Goal: Communication & Community: Answer question/provide support

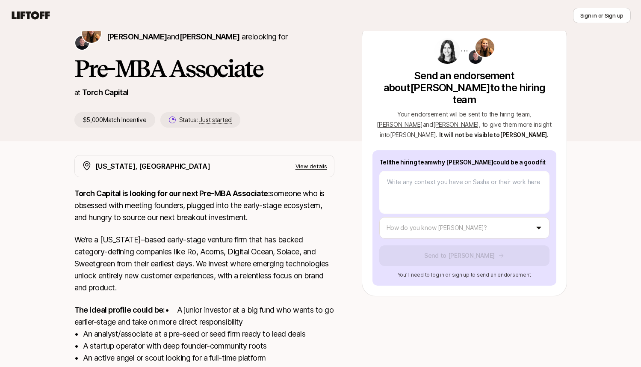
scroll to position [42, 0]
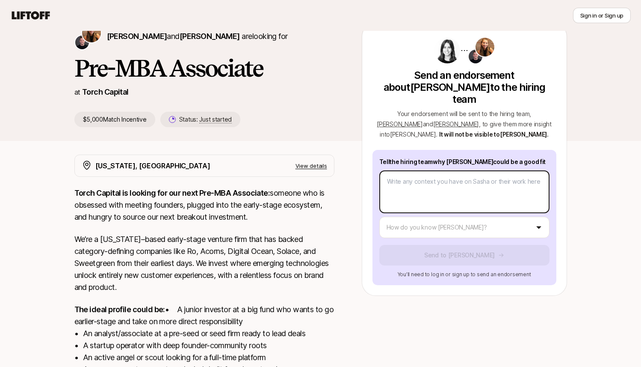
type textarea "x"
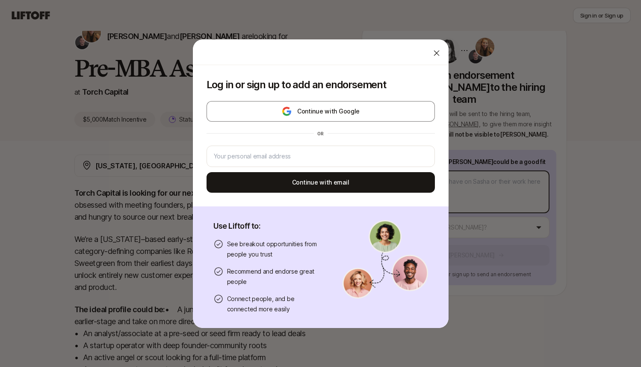
click at [443, 168] on body "New to Liftoff? See how it works Sign in or Sign up Sign in or Sign up [PERSON_…" at bounding box center [320, 141] width 641 height 367
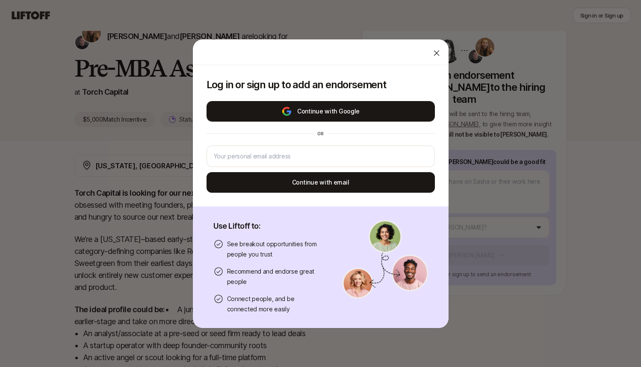
click at [348, 108] on button "Continue with Google" at bounding box center [321, 111] width 228 height 21
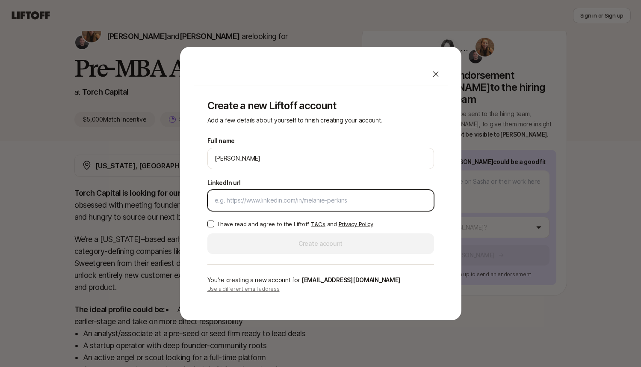
paste input "[URL][DOMAIN_NAME]"
type input "[URL][DOMAIN_NAME]"
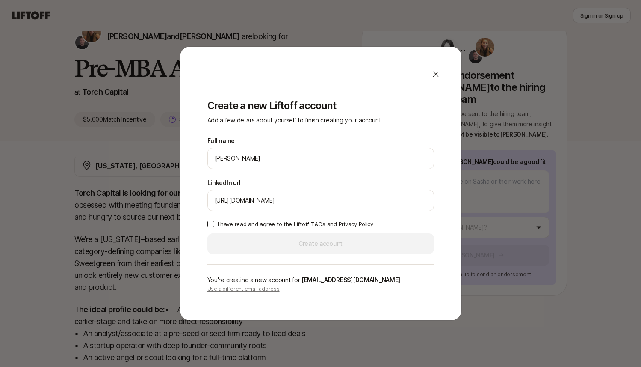
click at [209, 225] on button "I have read and agree to the Liftoff T&Cs and Privacy Policy" at bounding box center [210, 223] width 7 height 7
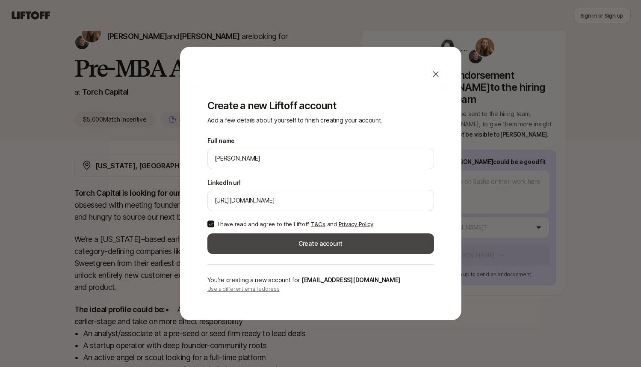
click at [299, 241] on button "Create account" at bounding box center [320, 243] width 227 height 21
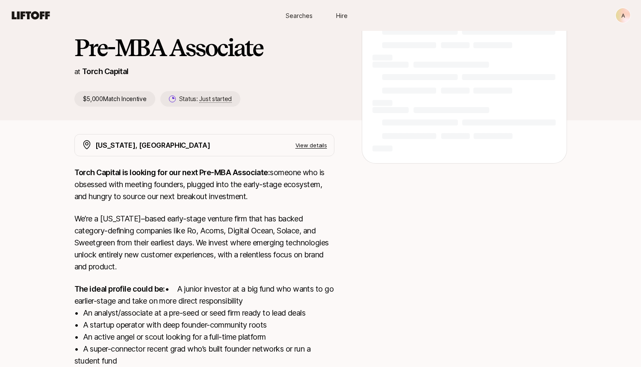
scroll to position [42, 0]
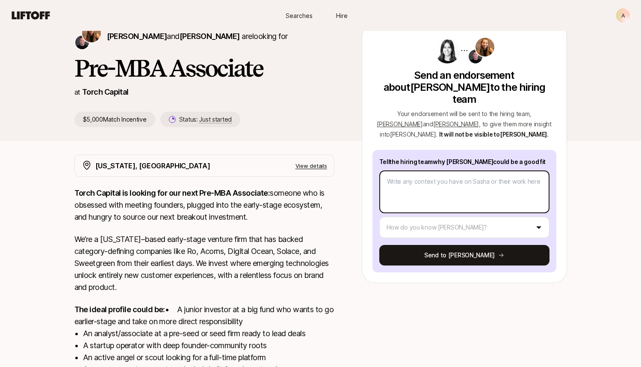
click at [446, 184] on textarea at bounding box center [464, 191] width 170 height 43
type textarea "x"
type textarea "S"
type textarea "x"
type textarea "Sa"
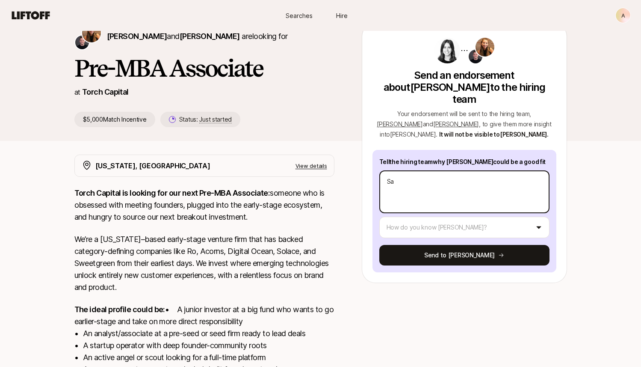
type textarea "x"
type textarea "Sas"
type textarea "x"
type textarea "Sash"
type textarea "x"
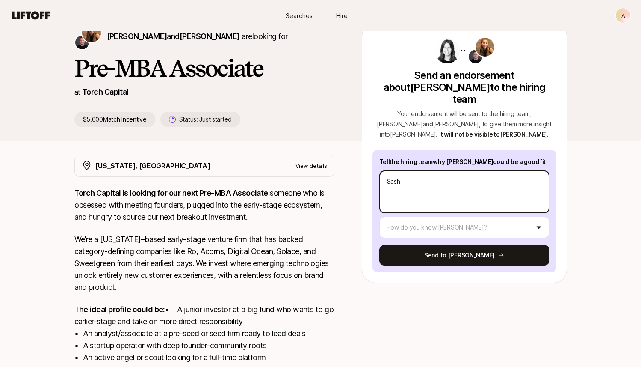
type textarea "[PERSON_NAME]"
type textarea "x"
type textarea "[PERSON_NAME]"
type textarea "x"
type textarea "[PERSON_NAME]"
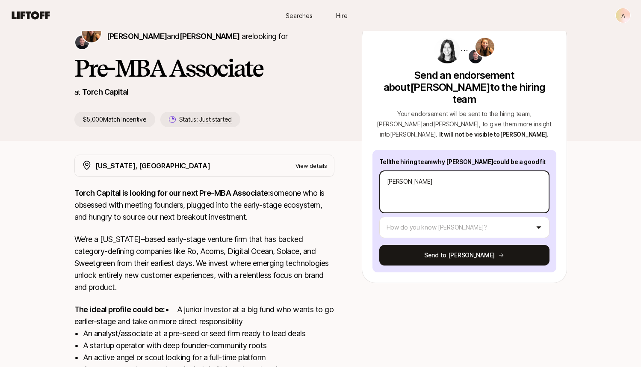
type textarea "x"
type textarea "[PERSON_NAME] is"
type textarea "x"
type textarea "[PERSON_NAME] is"
type textarea "x"
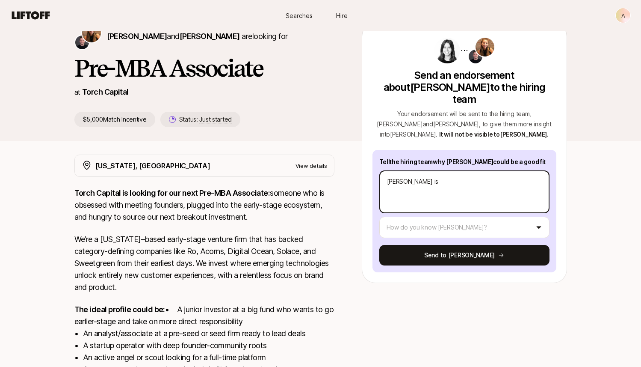
type textarea "[PERSON_NAME] is a"
type textarea "x"
type textarea "[PERSON_NAME] is an"
type textarea "x"
type textarea "[PERSON_NAME] is a"
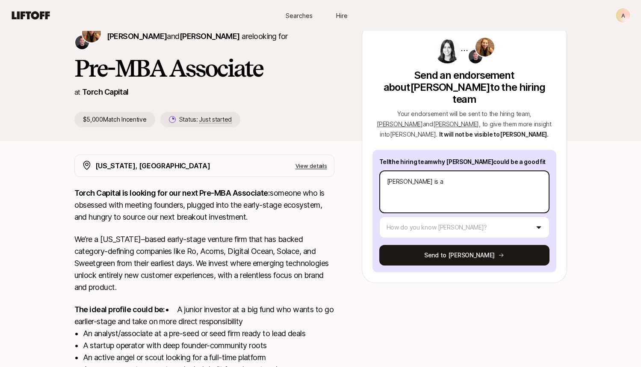
type textarea "x"
type textarea "[PERSON_NAME] is a"
type textarea "x"
type textarea "[PERSON_NAME] is a p"
type textarea "x"
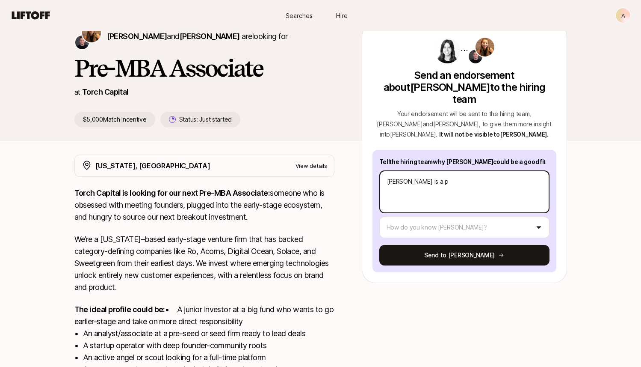
type textarea "[PERSON_NAME] is a pa"
type textarea "x"
type textarea "[PERSON_NAME] is a pas"
type textarea "x"
type textarea "[PERSON_NAME] is a pass"
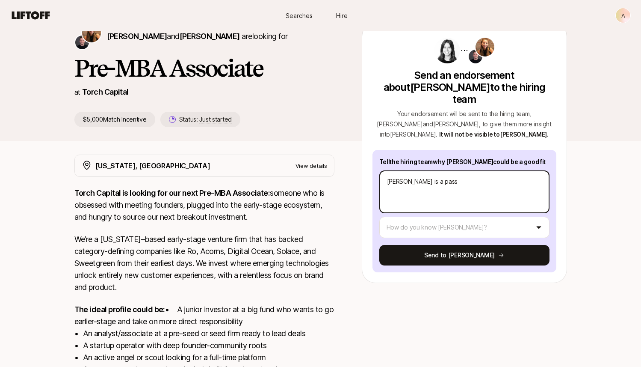
type textarea "x"
type textarea "[PERSON_NAME] is a [PERSON_NAME]"
type textarea "x"
type textarea "[PERSON_NAME] is a passio"
type textarea "x"
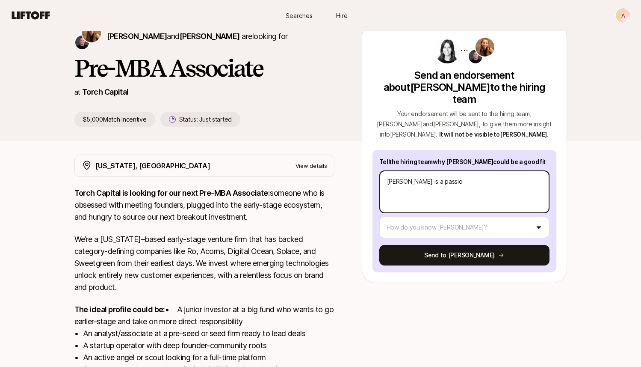
type textarea "[PERSON_NAME] is a passion"
type textarea "x"
type textarea "[PERSON_NAME] is a passiona"
type textarea "x"
type textarea "[PERSON_NAME] is a passionat"
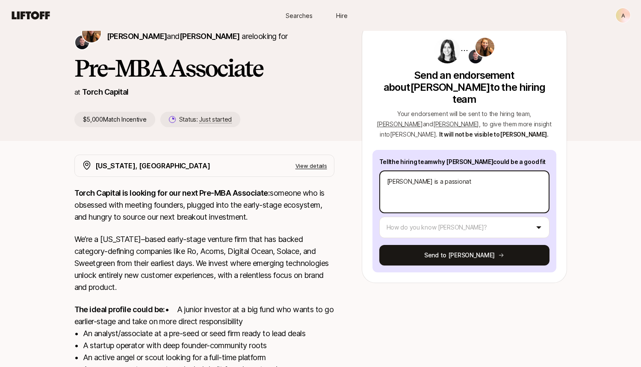
type textarea "x"
type textarea "[PERSON_NAME] is a passionate"
type textarea "x"
type textarea "[PERSON_NAME] is a passionate"
type textarea "x"
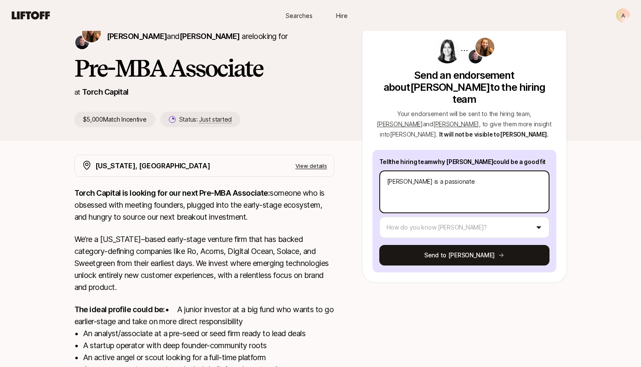
type textarea "[PERSON_NAME] is a passionate a"
type textarea "x"
type textarea "[PERSON_NAME] is a passionate an"
type textarea "x"
type textarea "[PERSON_NAME] is a passionate and"
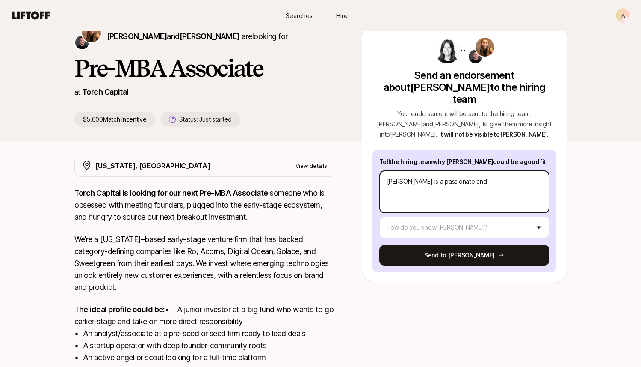
type textarea "x"
type textarea "[PERSON_NAME] is a passionate and"
type textarea "x"
type textarea "[PERSON_NAME] is a passionate and e"
type textarea "x"
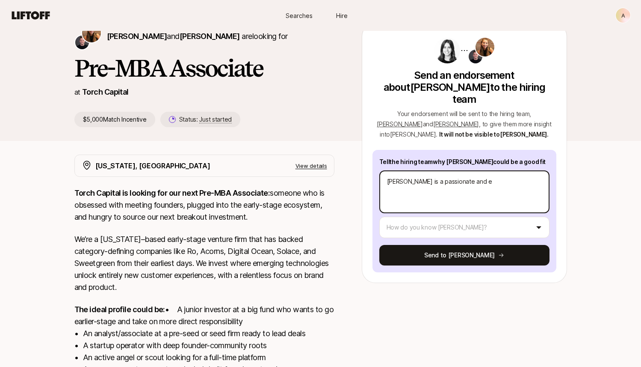
type textarea "[PERSON_NAME] is a passionate and eg"
type textarea "x"
type textarea "[PERSON_NAME] is a passionate and ega"
type textarea "x"
type textarea "[PERSON_NAME] is a passionate and eg"
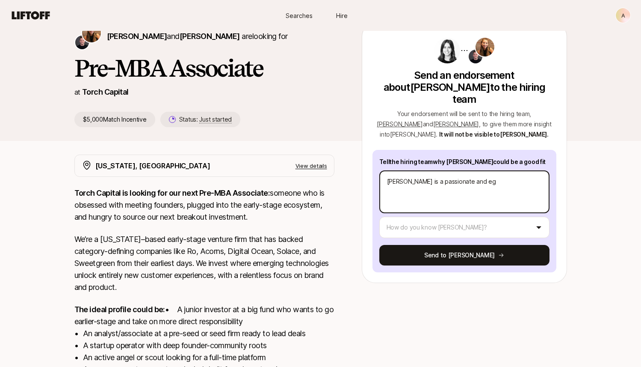
type textarea "x"
type textarea "[PERSON_NAME] is a passionate and e"
type textarea "x"
type textarea "[PERSON_NAME] is a passionate and"
type textarea "x"
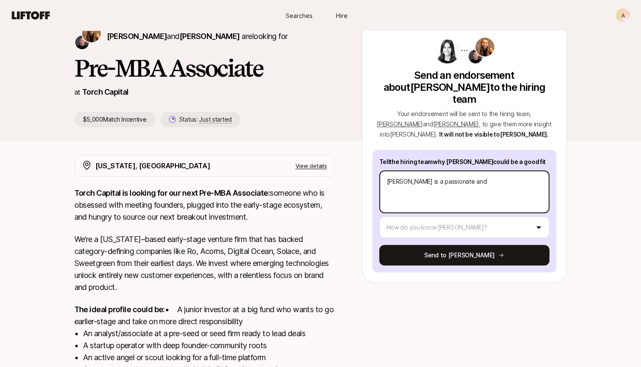
type textarea "[PERSON_NAME] is a passionate and e"
type textarea "x"
type textarea "[PERSON_NAME] is a passionate and ea"
type textarea "x"
type textarea "[PERSON_NAME] is a passionate and eag"
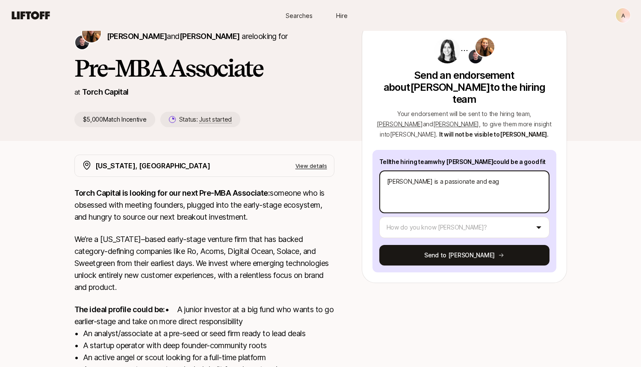
type textarea "x"
type textarea "[PERSON_NAME] is a passionate and eage"
type textarea "x"
type textarea "[PERSON_NAME] is a passionate and eage"
type textarea "x"
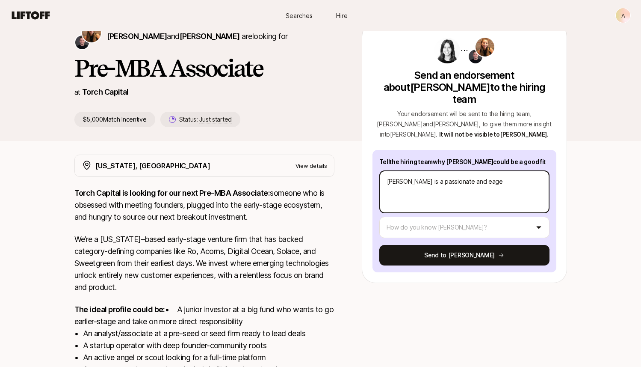
type textarea "[PERSON_NAME] is a passionate and eage"
type textarea "x"
type textarea "[PERSON_NAME] is a passionate and eager"
type textarea "x"
type textarea "[PERSON_NAME] is a passionate and eager"
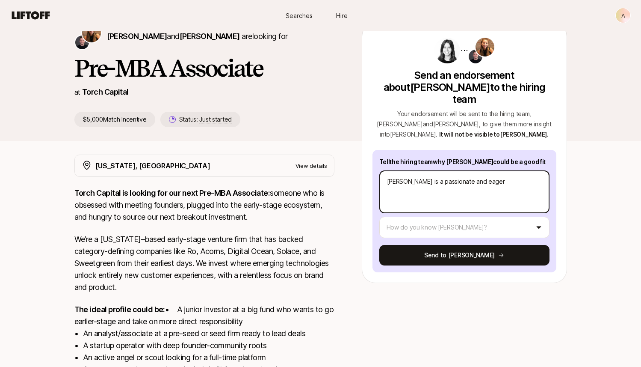
type textarea "x"
type textarea "[PERSON_NAME] is a passionate and eager l"
type textarea "x"
type textarea "[PERSON_NAME] is a passionate and eager le"
type textarea "x"
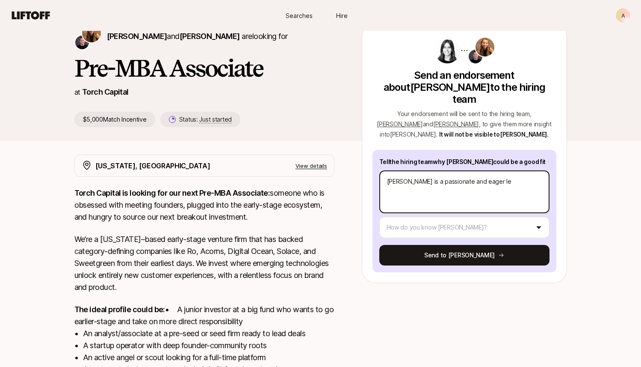
type textarea "[PERSON_NAME] is a passionate and eager lea"
type textarea "x"
type textarea "[PERSON_NAME] is a passionate and eager lead"
type textarea "x"
type textarea "[PERSON_NAME] is a passionate and eager leade"
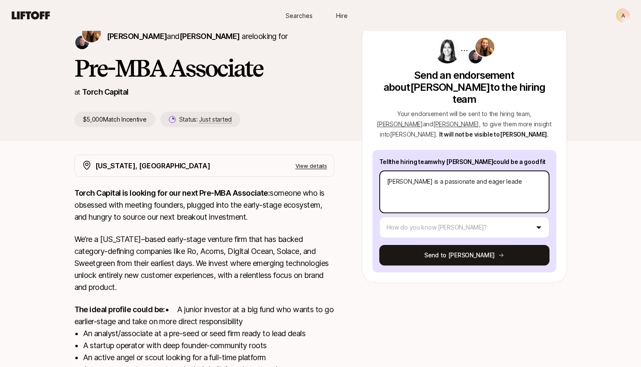
type textarea "x"
type textarea "[PERSON_NAME] is a passionate and eager leader"
type textarea "x"
type textarea "[PERSON_NAME] is a passionate and eager leaders"
type textarea "x"
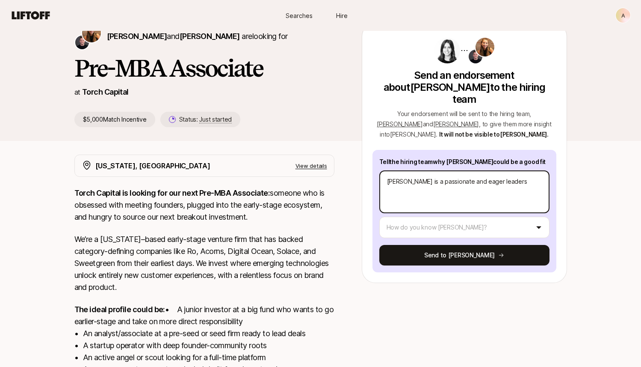
type textarea "[PERSON_NAME] is a passionate and eager leader"
type textarea "x"
type textarea "[PERSON_NAME] is a passionate and eager leader"
type textarea "x"
type textarea "[PERSON_NAME] is a passionate and eager leader i"
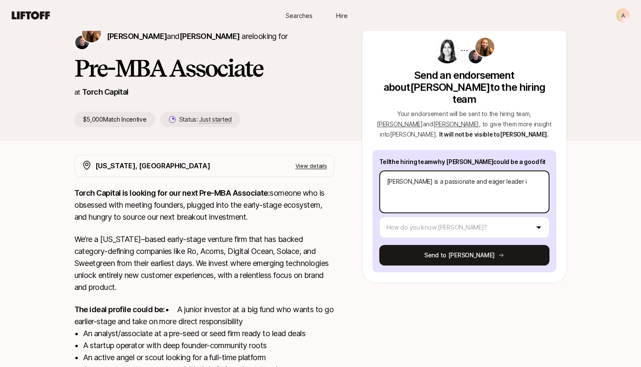
type textarea "x"
type textarea "[PERSON_NAME] is a passionate and eager leader in"
type textarea "x"
type textarea "[PERSON_NAME] is a passionate and eager leader int"
type textarea "x"
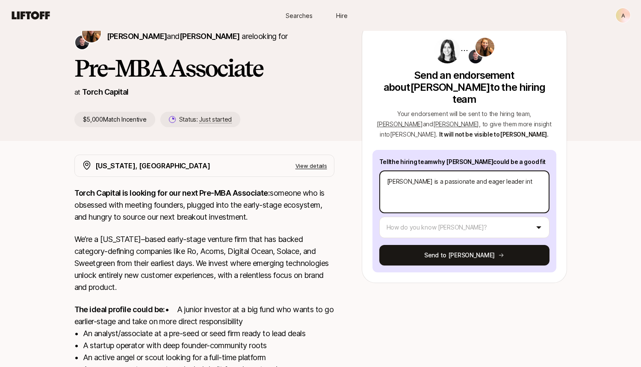
type textarea "[PERSON_NAME] is a passionate and eager leader inte"
type textarea "[PERSON_NAME] is a passionate and eager leader inter"
type textarea "x"
type textarea "[PERSON_NAME] is a passionate and eager leader intere"
type textarea "x"
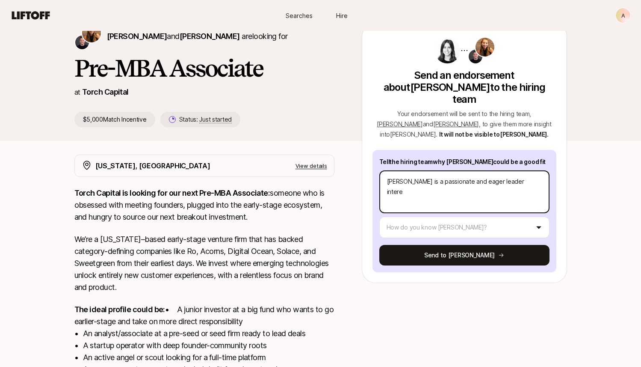
type textarea "[PERSON_NAME] is a passionate and eager leader interes"
type textarea "x"
type textarea "[PERSON_NAME] is a passionate and eager leader interest"
type textarea "x"
type textarea "[PERSON_NAME] is a passionate and eager leader intereste"
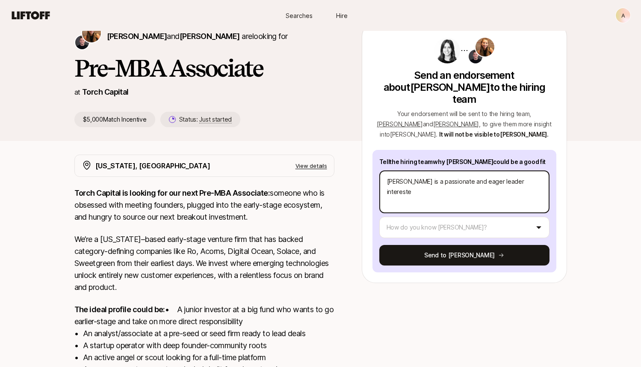
type textarea "x"
type textarea "[PERSON_NAME] is a passionate and eager leader interested"
type textarea "x"
type textarea "[PERSON_NAME] is a passionate and eager leader interested"
type textarea "x"
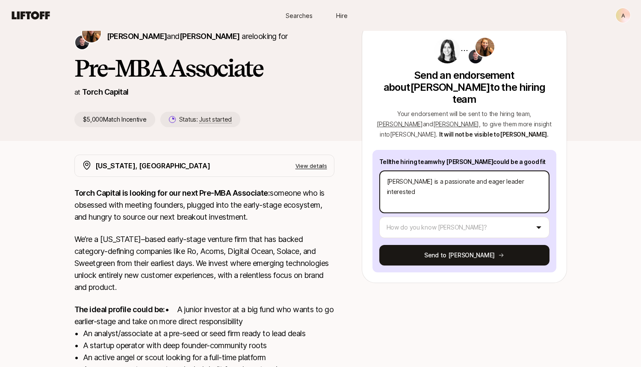
type textarea "[PERSON_NAME] is a passionate and eager leader interested i"
type textarea "x"
type textarea "[PERSON_NAME] is a passionate and eager leader interested in"
type textarea "x"
type textarea "[PERSON_NAME] is a passionate and eager leader interested in"
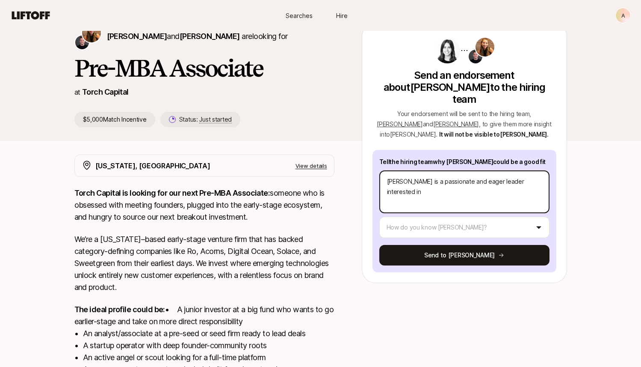
type textarea "x"
type textarea "[PERSON_NAME] is a passionate and eager leader interested in e"
type textarea "x"
type textarea "[PERSON_NAME] is a passionate and eager leader interested in ex"
type textarea "x"
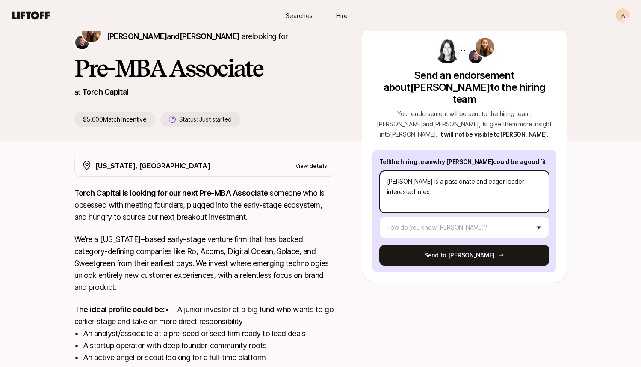
type textarea "[PERSON_NAME] is a passionate and eager leader interested in exp"
type textarea "x"
type textarea "[PERSON_NAME] is a passionate and eager leader interested in expa"
type textarea "x"
type textarea "[PERSON_NAME] is a passionate and eager leader interested in expan"
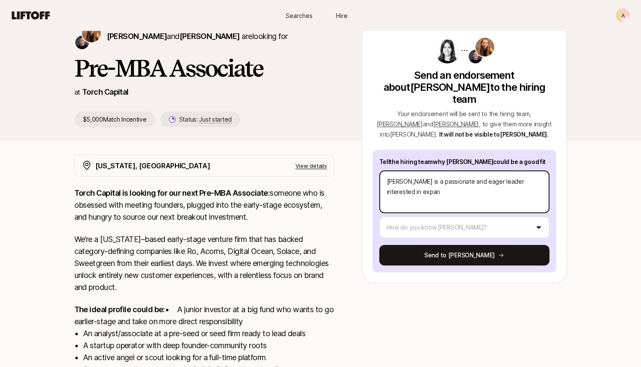
type textarea "x"
type textarea "[PERSON_NAME] is a passionate and eager leader interested in expand"
type textarea "x"
type textarea "[PERSON_NAME] is a passionate and eager leader interested in expandi"
type textarea "x"
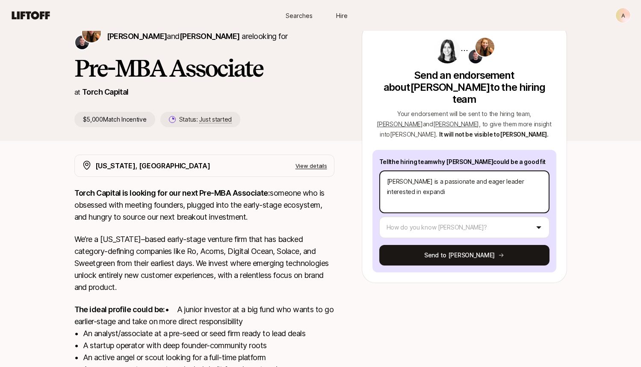
type textarea "[PERSON_NAME] is a passionate and eager leader interested in expandin"
type textarea "x"
type textarea "[PERSON_NAME] is a passionate and eager leader interested in expanding"
type textarea "x"
type textarea "[PERSON_NAME] is a passionate and eager leader interested in expanding"
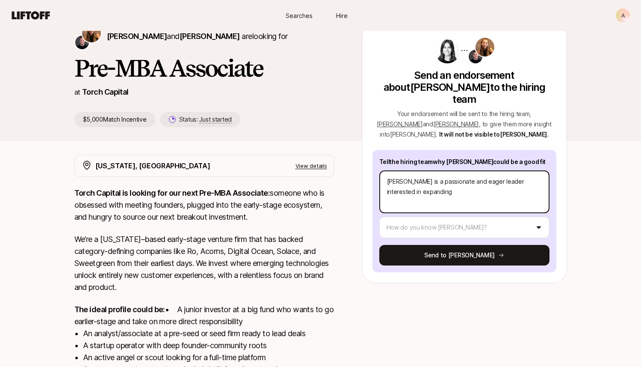
type textarea "x"
type textarea "[PERSON_NAME] is a passionate and eager leader interested in expanding h"
type textarea "x"
type textarea "[PERSON_NAME] is a passionate and eager leader interested in expanding he"
type textarea "x"
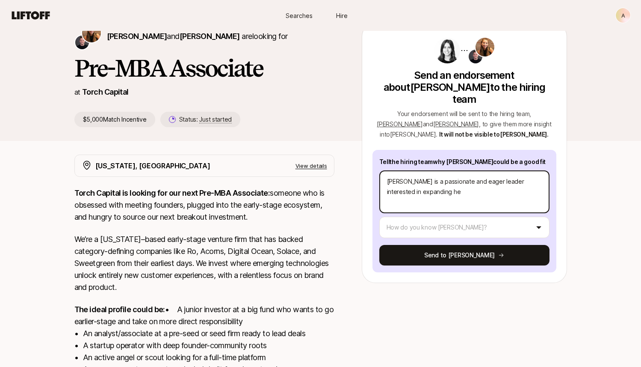
type textarea "[PERSON_NAME] is a passionate and eager leader interested in expanding her"
type textarea "x"
type textarea "[PERSON_NAME] is a passionate and eager leader interested in expanding her"
type textarea "x"
type textarea "[PERSON_NAME] is a passionate and eager leader interested in expanding her n"
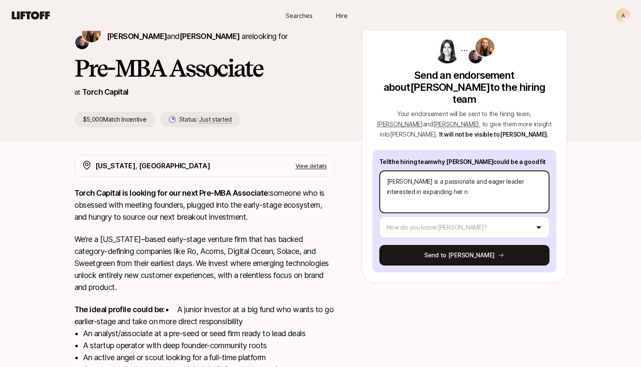
type textarea "x"
type textarea "[PERSON_NAME] is a passionate and eager leader interested in expanding her ne"
type textarea "x"
type textarea "[PERSON_NAME] is a passionate and eager leader interested in expanding her net"
type textarea "x"
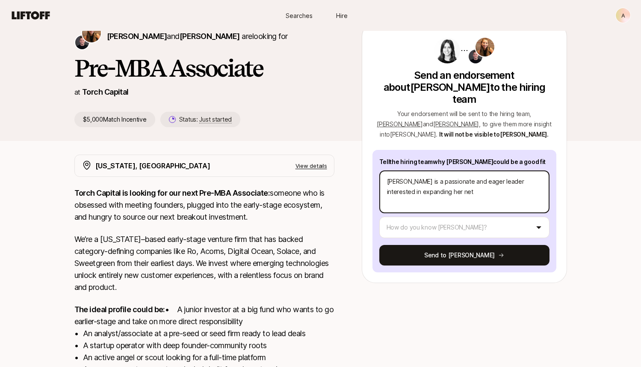
type textarea "[PERSON_NAME] is a passionate and eager leader interested in expanding her netw"
type textarea "x"
type textarea "[PERSON_NAME] is a passionate and eager leader interested in expanding her netwo"
type textarea "x"
type textarea "[PERSON_NAME] is a passionate and eager leader interested in expanding her netw…"
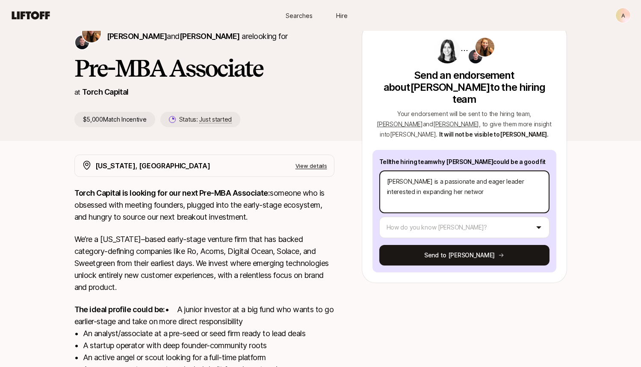
type textarea "x"
type textarea "[PERSON_NAME] is a passionate and eager leader interested in expanding her netw…"
type textarea "x"
type textarea "[PERSON_NAME] is a passionate and eager leader interested in expanding her netw…"
type textarea "x"
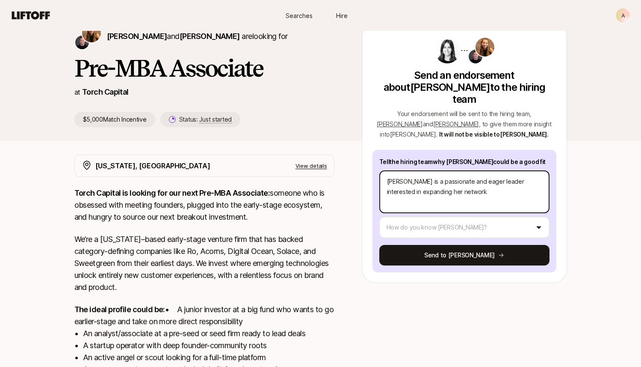
type textarea "[PERSON_NAME] is a passionate and eager leader interested in expanding her netw…"
type textarea "x"
type textarea "[PERSON_NAME] is a passionate and eager leader interested in expanding her netw…"
type textarea "x"
type textarea "[PERSON_NAME] is a passionate and eager leader interested in expanding her netw…"
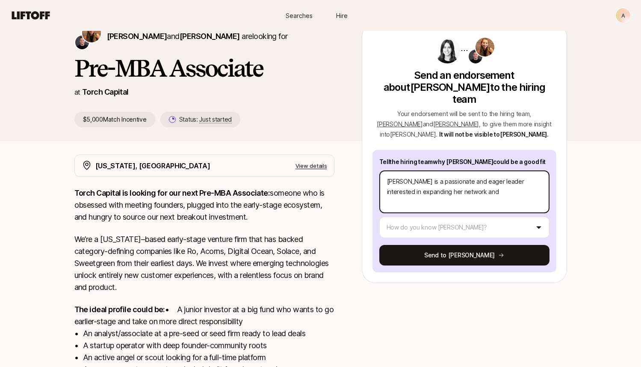
type textarea "x"
type textarea "[PERSON_NAME] is a passionate and eager leader interested in expanding her netw…"
type textarea "x"
type textarea "[PERSON_NAME] is a passionate and eager leader interested in expanding her netw…"
type textarea "x"
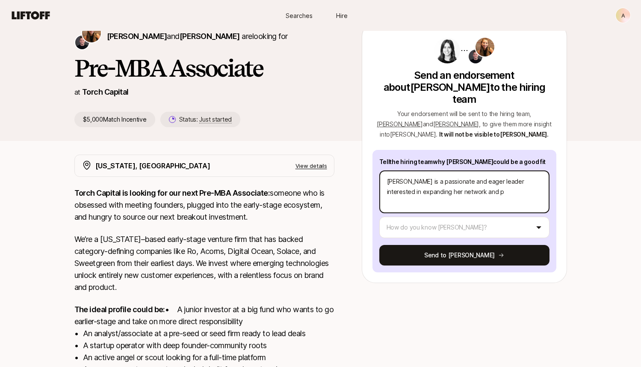
type textarea "[PERSON_NAME] is a passionate and eager leader interested in expanding her netw…"
type textarea "x"
type textarea "[PERSON_NAME] is a passionate and eager leader interested in expanding her netw…"
type textarea "x"
type textarea "[PERSON_NAME] is a passionate and eager leader interested in expanding her netw…"
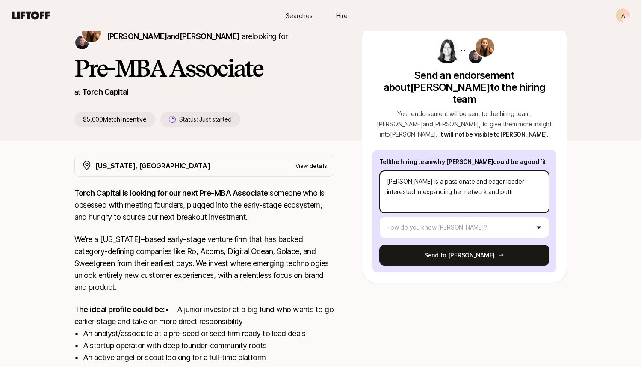
type textarea "x"
type textarea "[PERSON_NAME] is a passionate and eager leader interested in expanding her netw…"
type textarea "x"
type textarea "[PERSON_NAME] is a passionate and eager leader interested in expanding her netw…"
type textarea "x"
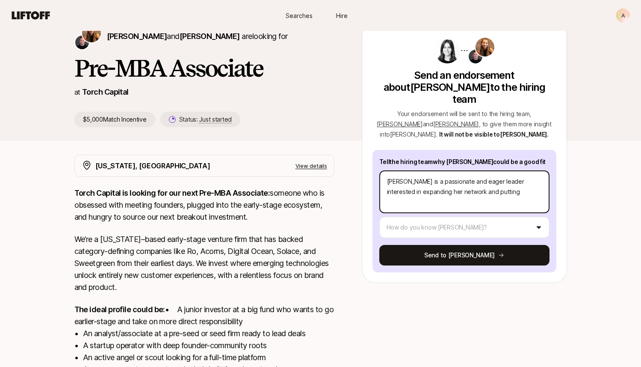
type textarea "[PERSON_NAME] is a passionate and eager leader interested in expanding her netw…"
type textarea "x"
type textarea "[PERSON_NAME] is a passionate and eager leader interested in expanding her netw…"
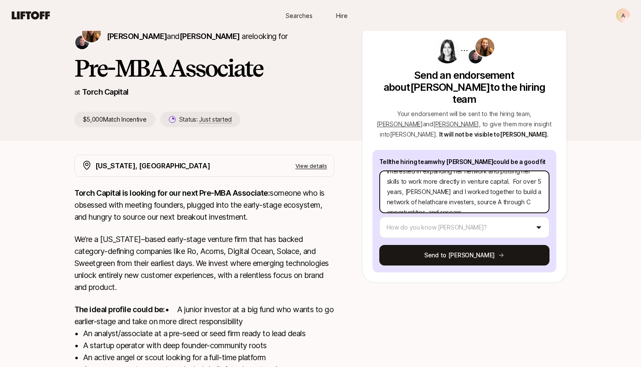
scroll to position [31, 0]
click at [511, 189] on textarea "[PERSON_NAME] is a passionate and eager leader interested in expanding her netw…" at bounding box center [464, 191] width 170 height 43
click at [510, 190] on textarea "[PERSON_NAME] is a passionate and eager leader interested in expanding her netw…" at bounding box center [464, 191] width 170 height 43
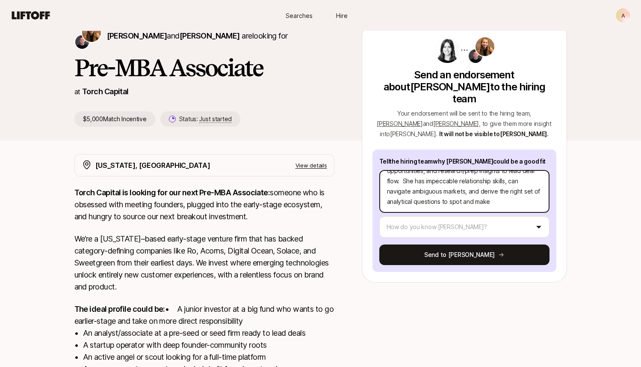
click at [455, 188] on textarea "[PERSON_NAME] is a passionate and eager leader interested in expanding her netw…" at bounding box center [464, 191] width 170 height 43
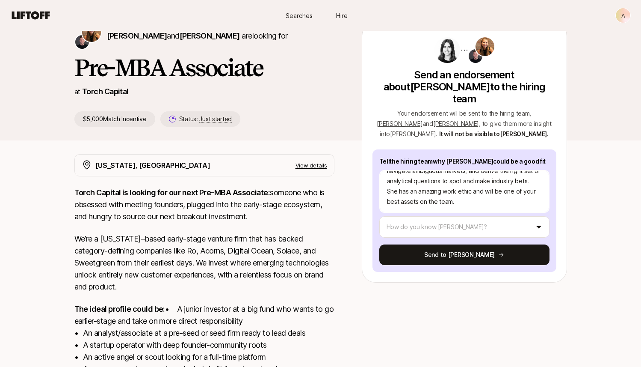
scroll to position [0, 0]
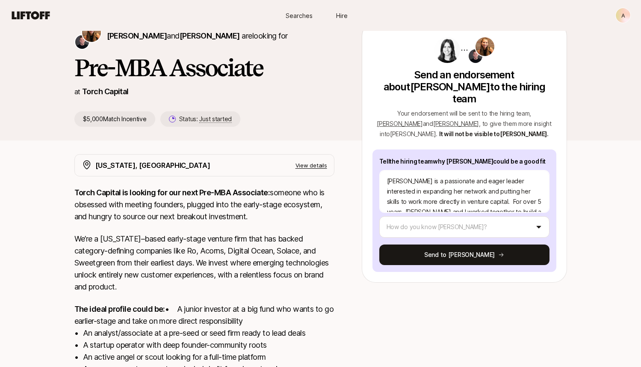
drag, startPoint x: 419, startPoint y: 191, endPoint x: 381, endPoint y: 115, distance: 84.9
click at [381, 115] on div "Send an endorsement about [PERSON_NAME] to the hiring team Your endorsement wil…" at bounding box center [465, 153] width 184 height 235
click at [523, 216] on html "New to Liftoff? See how it works A Searches Hire Searches Hire A [PERSON_NAME] …" at bounding box center [320, 140] width 641 height 367
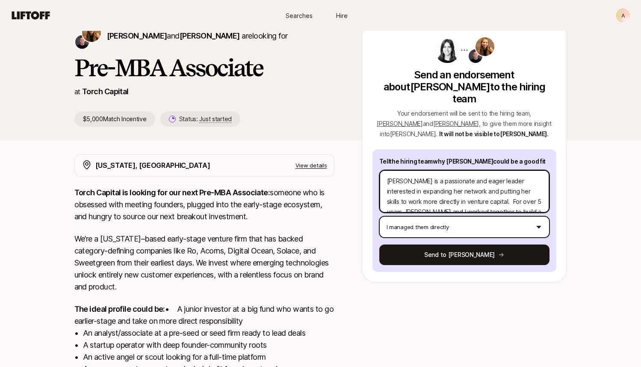
scroll to position [82, 0]
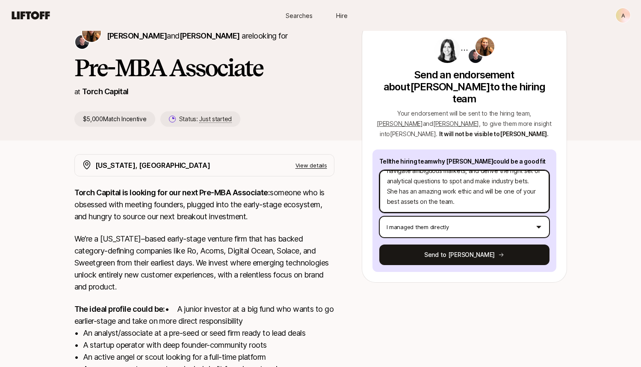
drag, startPoint x: 387, startPoint y: 169, endPoint x: 425, endPoint y: 220, distance: 64.0
click at [425, 220] on div "Tell the hiring team why [PERSON_NAME] could be a good fit [PERSON_NAME] is a p…" at bounding box center [465, 210] width 184 height 122
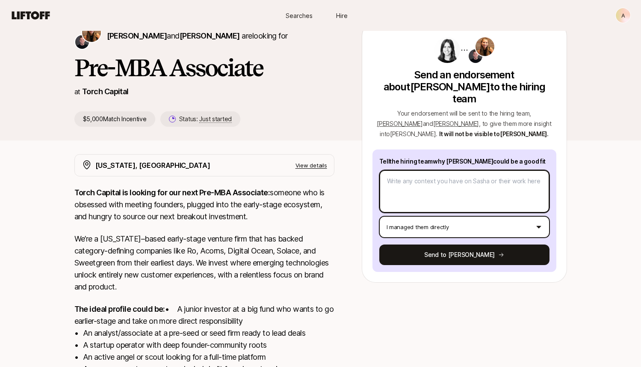
scroll to position [0, 0]
paste textarea "[PERSON_NAME] is a passionate and driven leader eager to expand her network and…"
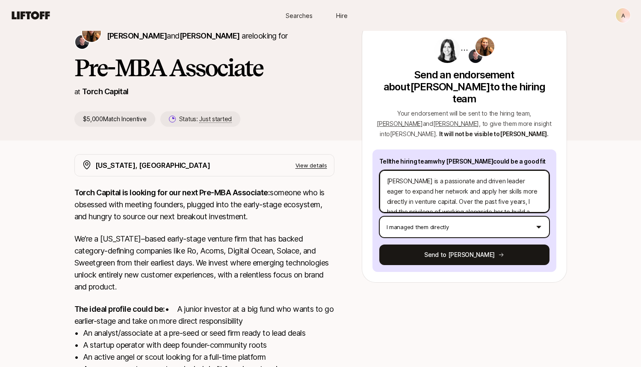
scroll to position [92, 0]
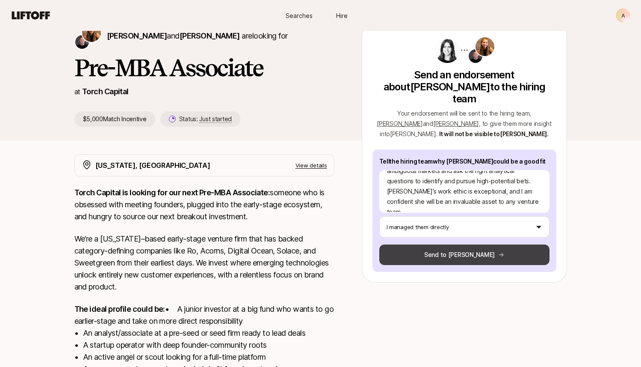
click at [453, 244] on button "Send to [PERSON_NAME]" at bounding box center [464, 254] width 170 height 21
